Goal: Find specific page/section: Find specific page/section

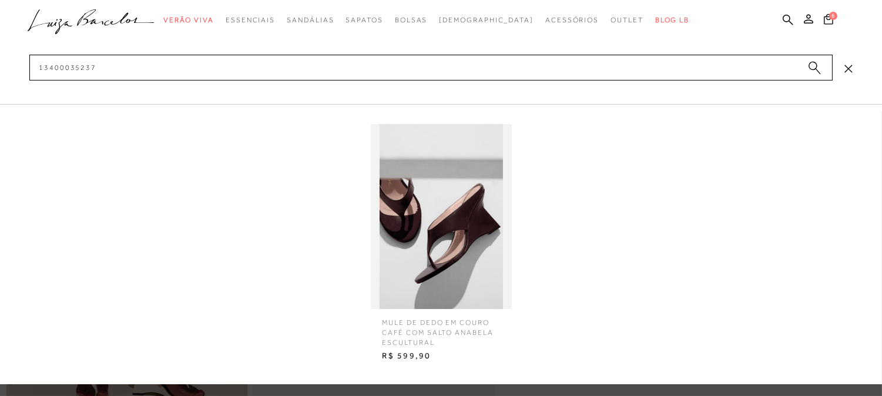
type input "13400035237"
click at [463, 218] on img at bounding box center [441, 216] width 141 height 185
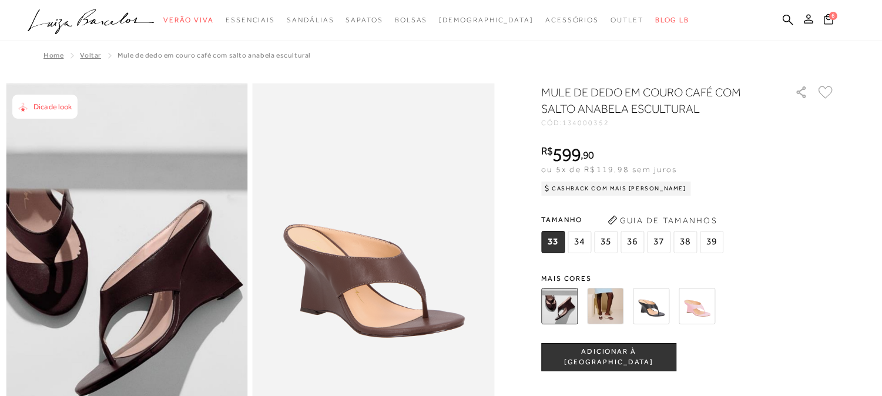
click at [595, 122] on span "134000352" at bounding box center [585, 123] width 47 height 8
copy span "134000352"
click at [785, 19] on icon at bounding box center [788, 19] width 11 height 11
paste input "13400035237"
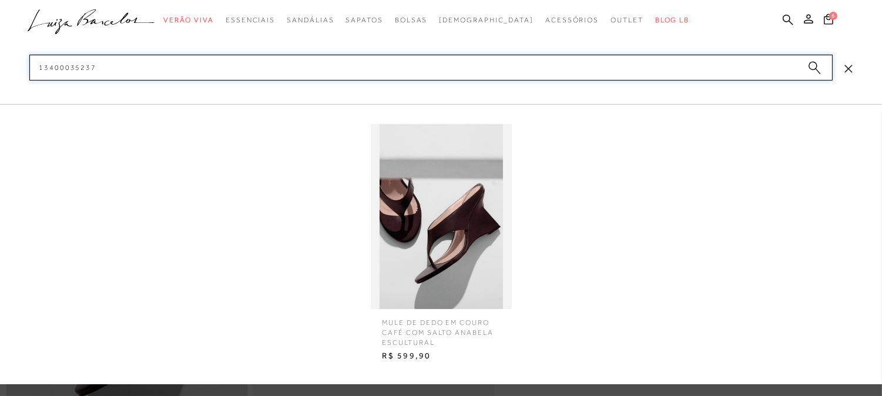
type input "13400035237"
click at [425, 206] on img at bounding box center [441, 216] width 141 height 185
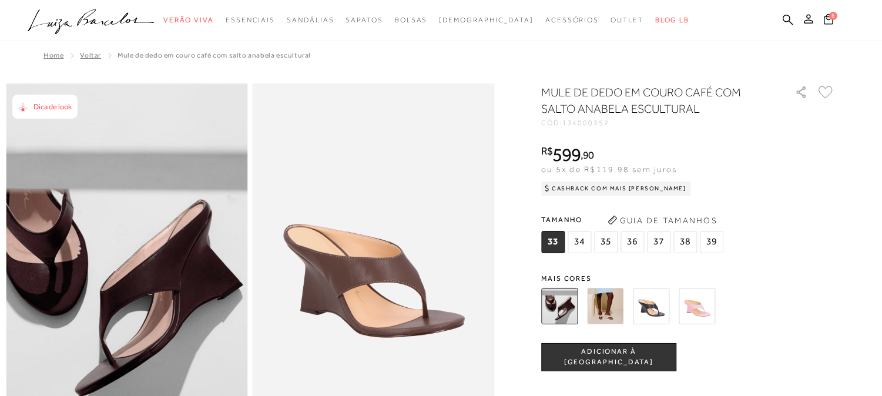
click at [598, 122] on span "134000352" at bounding box center [585, 123] width 47 height 8
copy span "134000352"
click at [787, 19] on icon at bounding box center [788, 19] width 11 height 11
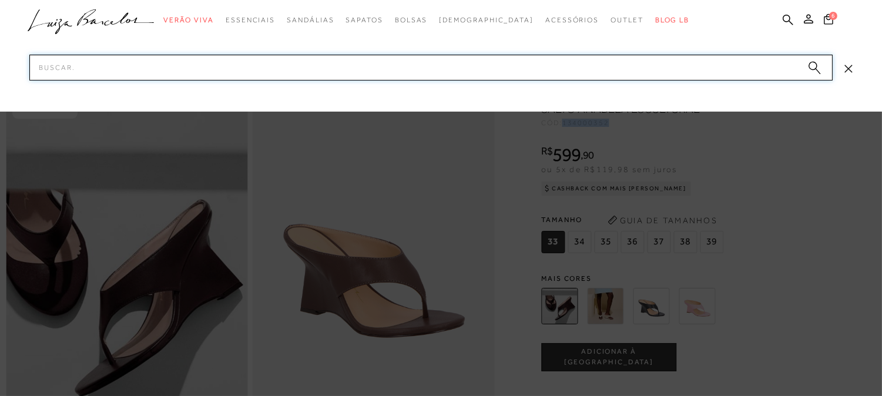
paste input "13400035437"
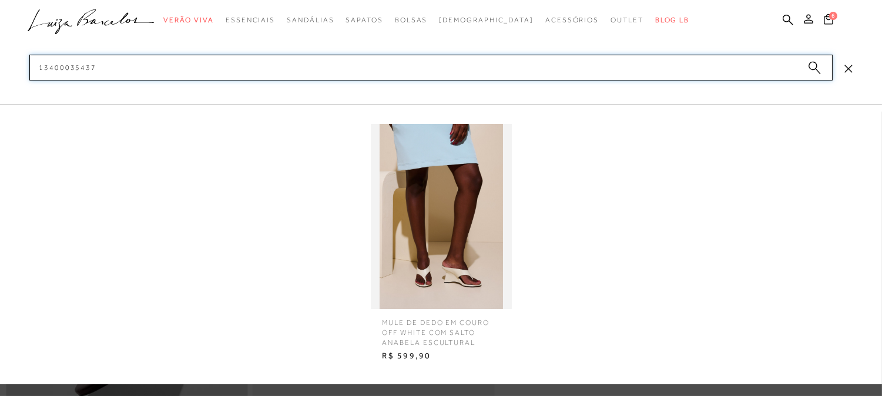
type input "13400035437"
click at [401, 204] on img at bounding box center [441, 216] width 141 height 185
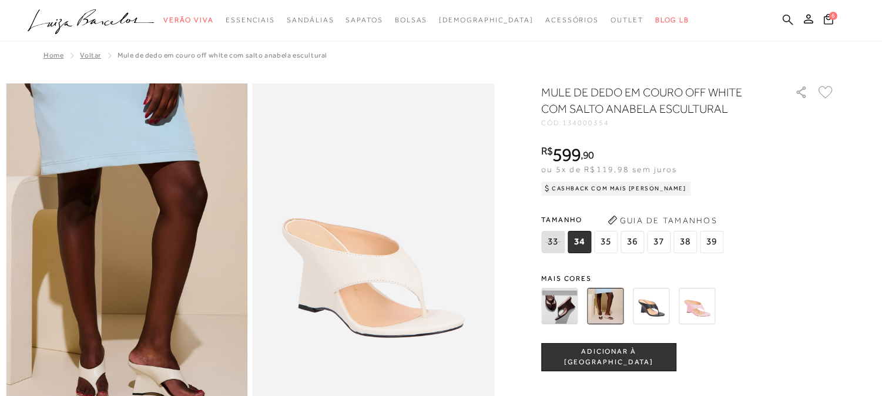
click at [787, 18] on icon at bounding box center [788, 19] width 11 height 11
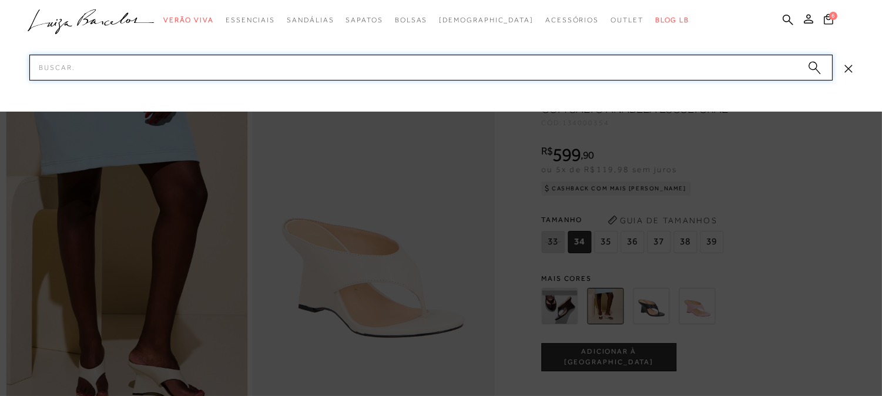
paste input "13400035237"
paste input "4"
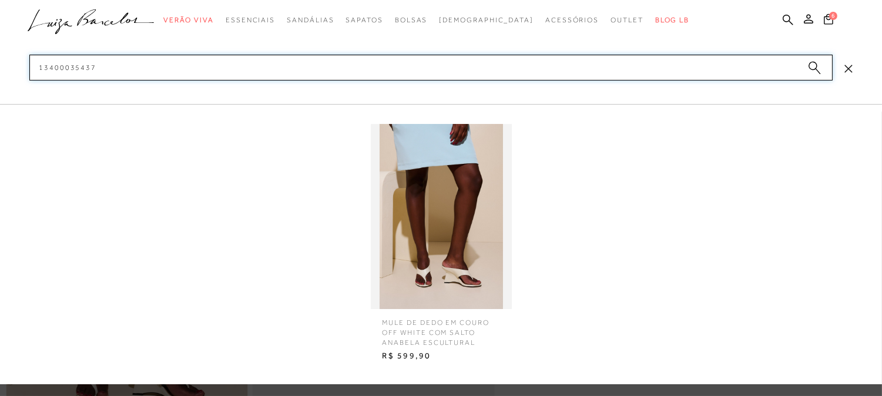
type input "13400035437"
click at [415, 271] on img at bounding box center [441, 216] width 141 height 185
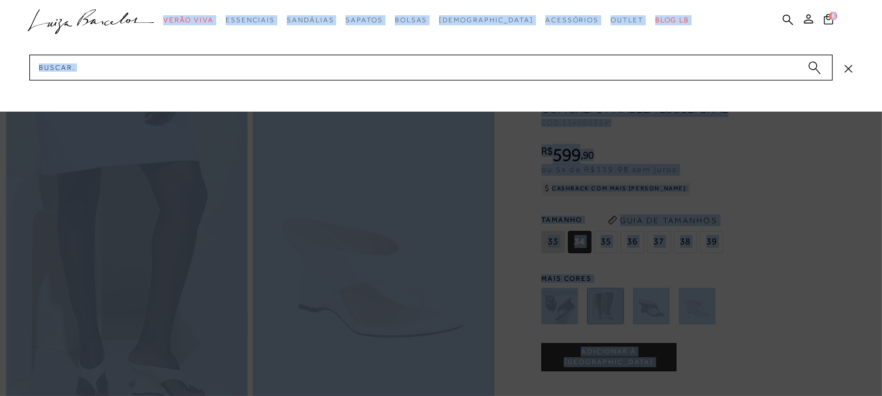
click at [314, 49] on div at bounding box center [441, 56] width 882 height 112
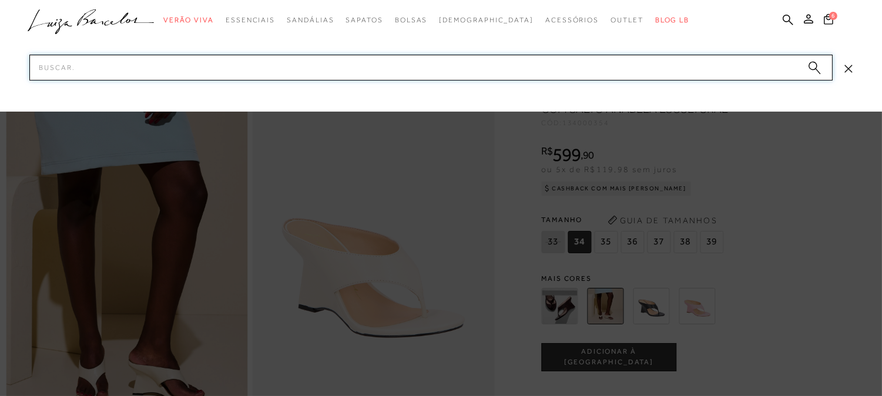
click at [207, 61] on input "Pesquisar" at bounding box center [430, 68] width 803 height 26
paste input "13400035437"
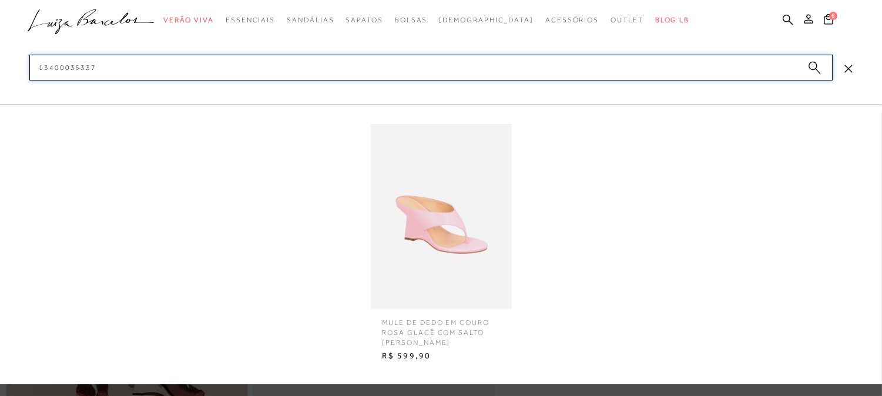
type input "13400035337"
click at [486, 323] on span "MULE DE DEDO EM COURO ROSA GLACÊ COM SALTO ANABELA ESCULTURAL" at bounding box center [441, 328] width 135 height 38
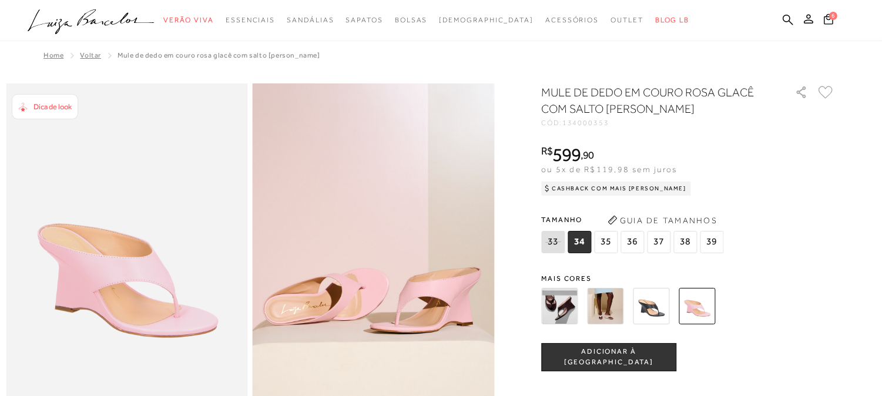
click at [615, 122] on div "CÓD: 134000353" at bounding box center [658, 122] width 235 height 7
